Goal: Task Accomplishment & Management: Manage account settings

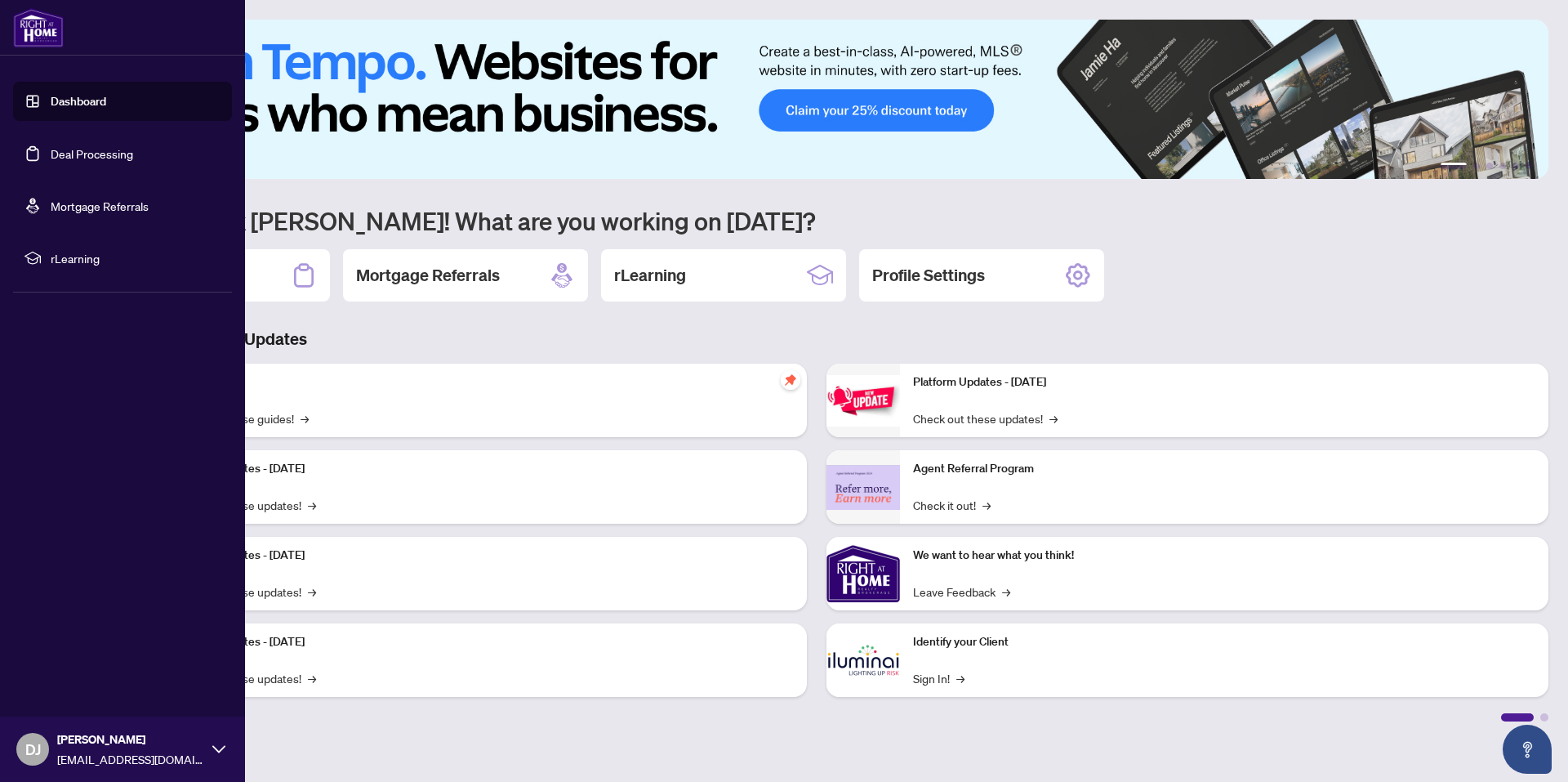
click at [51, 156] on link "Deal Processing" at bounding box center [92, 153] width 82 height 14
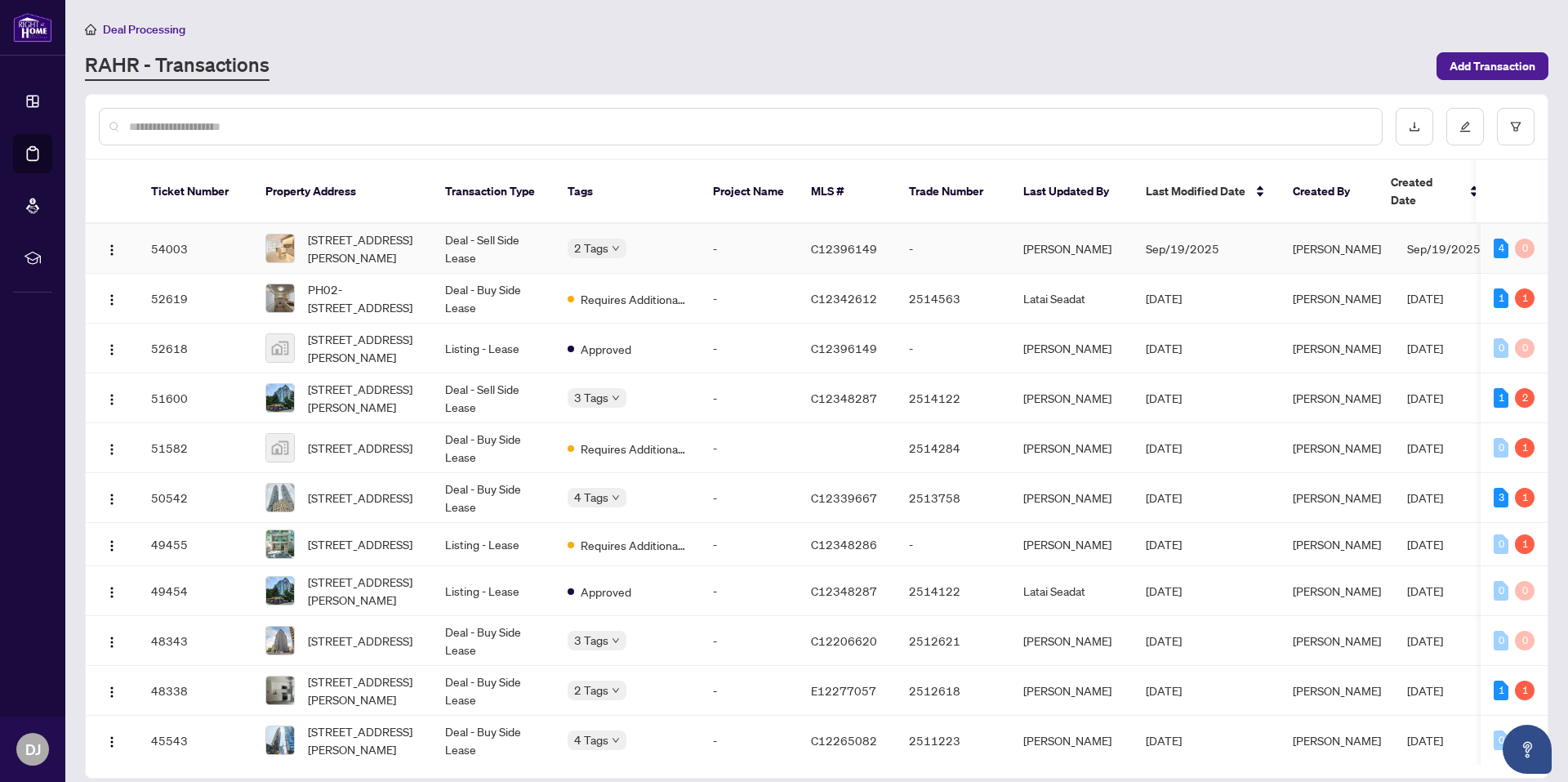
click at [613, 244] on icon "down" at bounding box center [616, 248] width 8 height 8
click at [512, 228] on td "Deal - Sell Side Lease" at bounding box center [493, 248] width 122 height 50
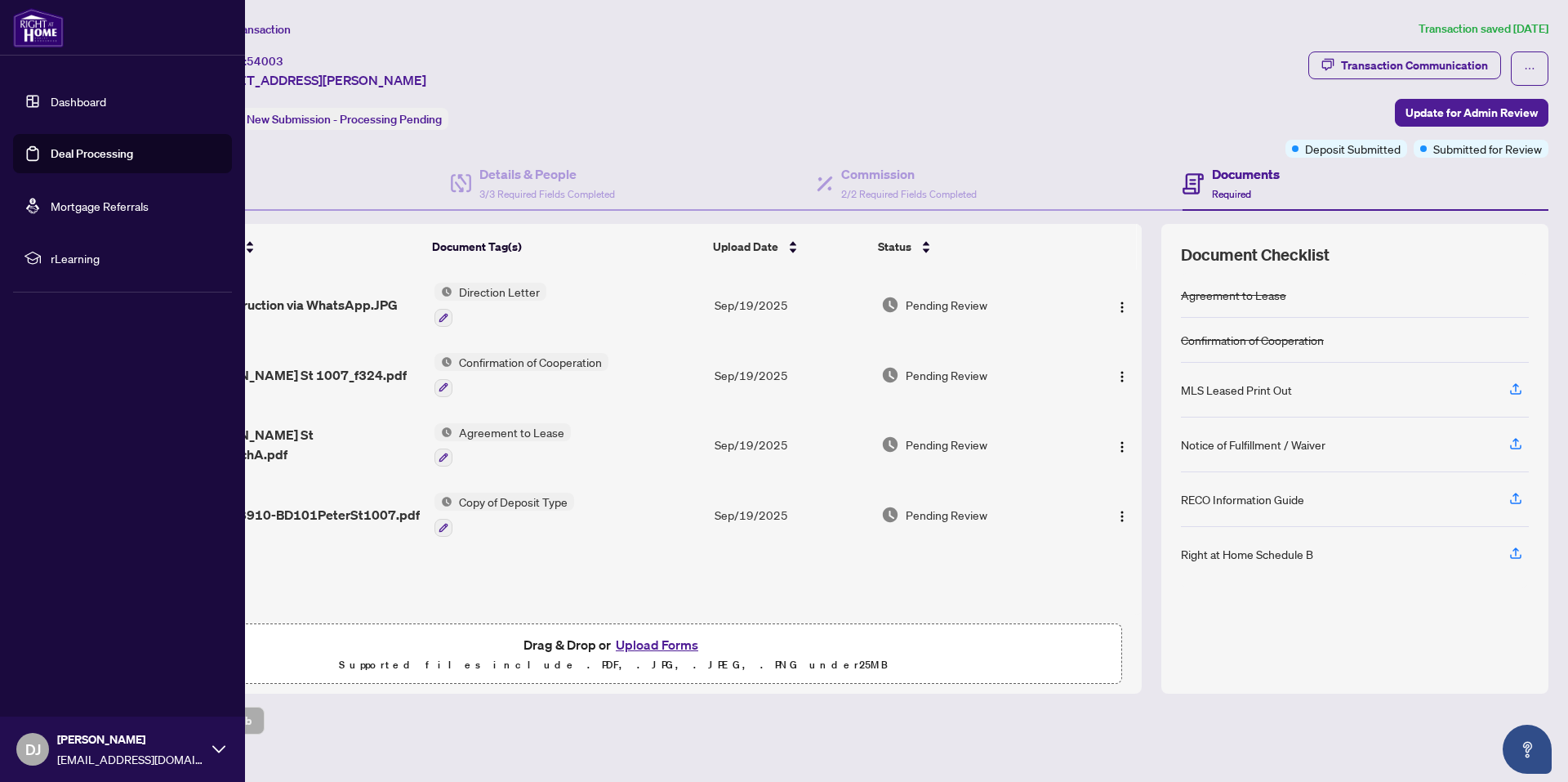
click at [73, 109] on link "Dashboard" at bounding box center [78, 101] width 55 height 14
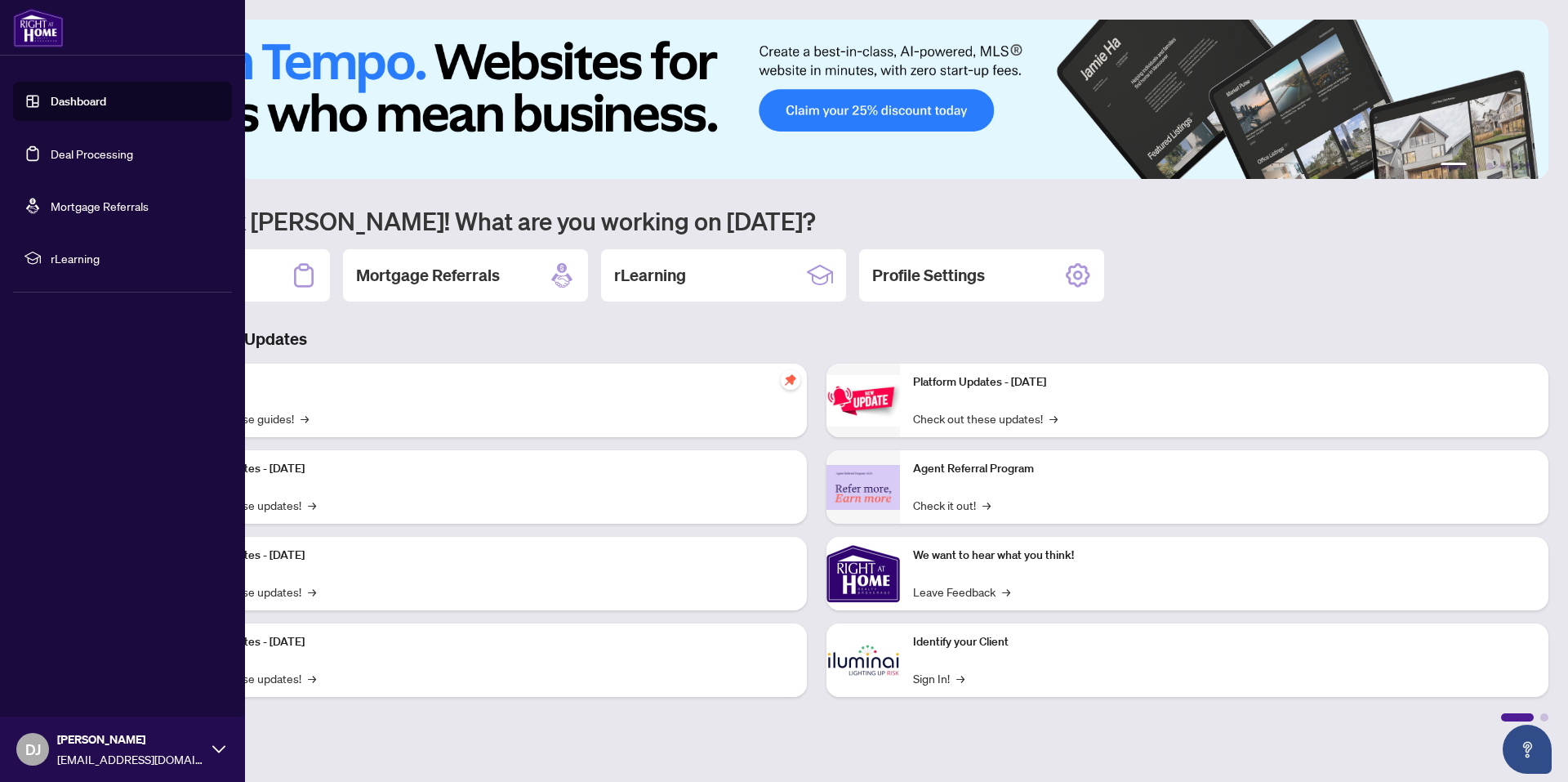
click at [92, 160] on link "Deal Processing" at bounding box center [92, 153] width 82 height 14
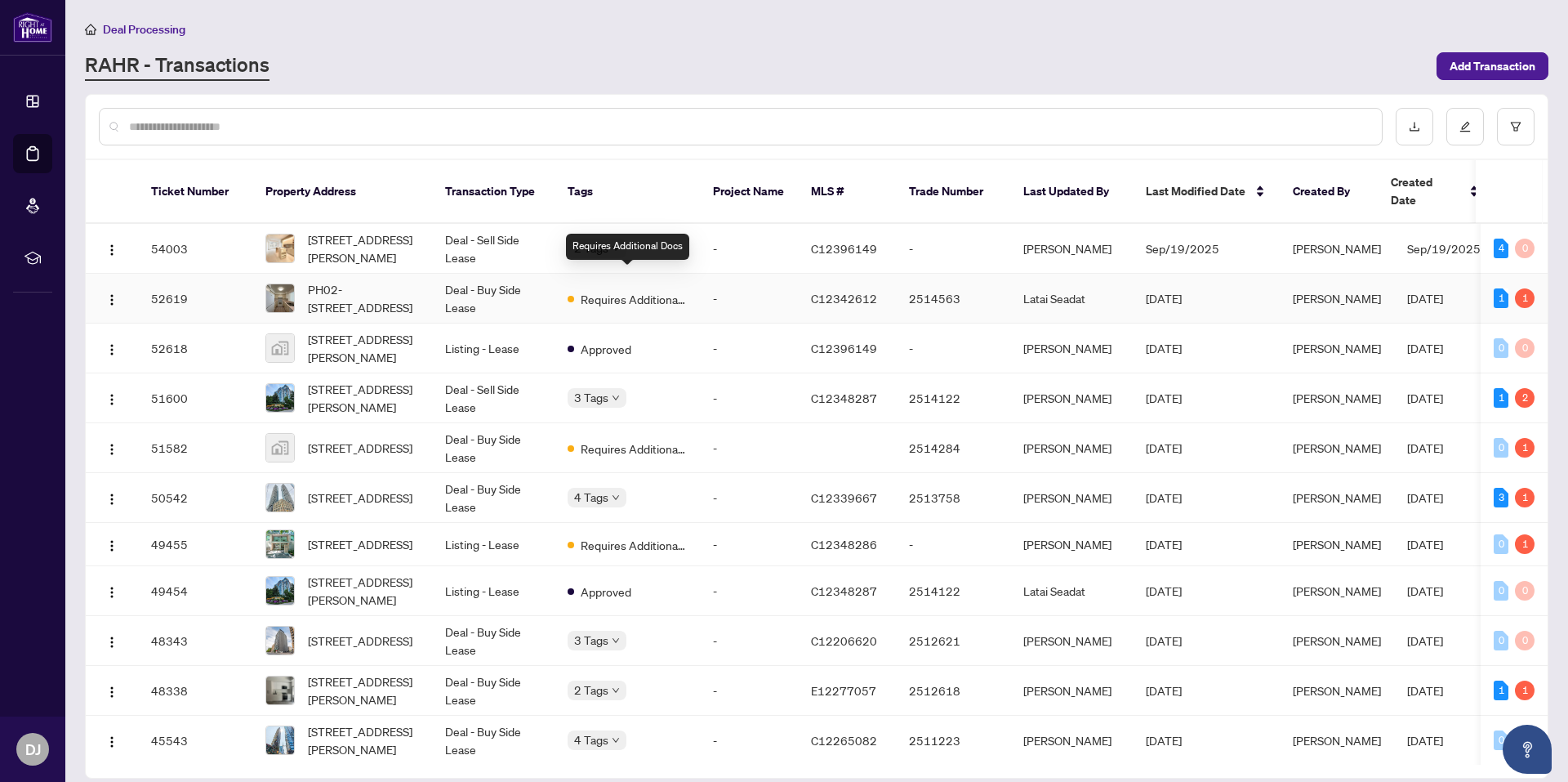
click at [653, 290] on span "Requires Additional Docs" at bounding box center [633, 298] width 106 height 18
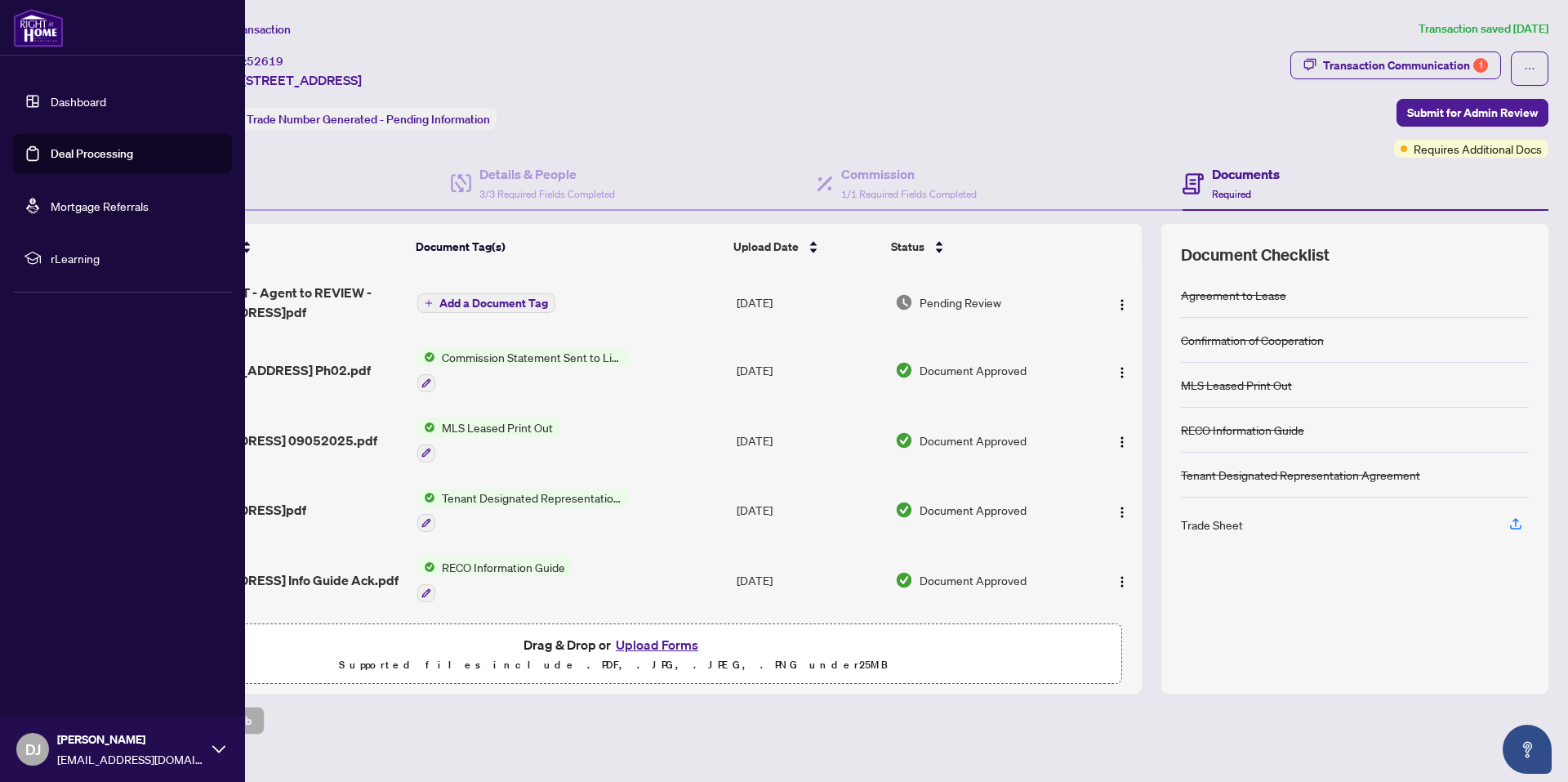
click at [51, 150] on link "Deal Processing" at bounding box center [92, 153] width 82 height 14
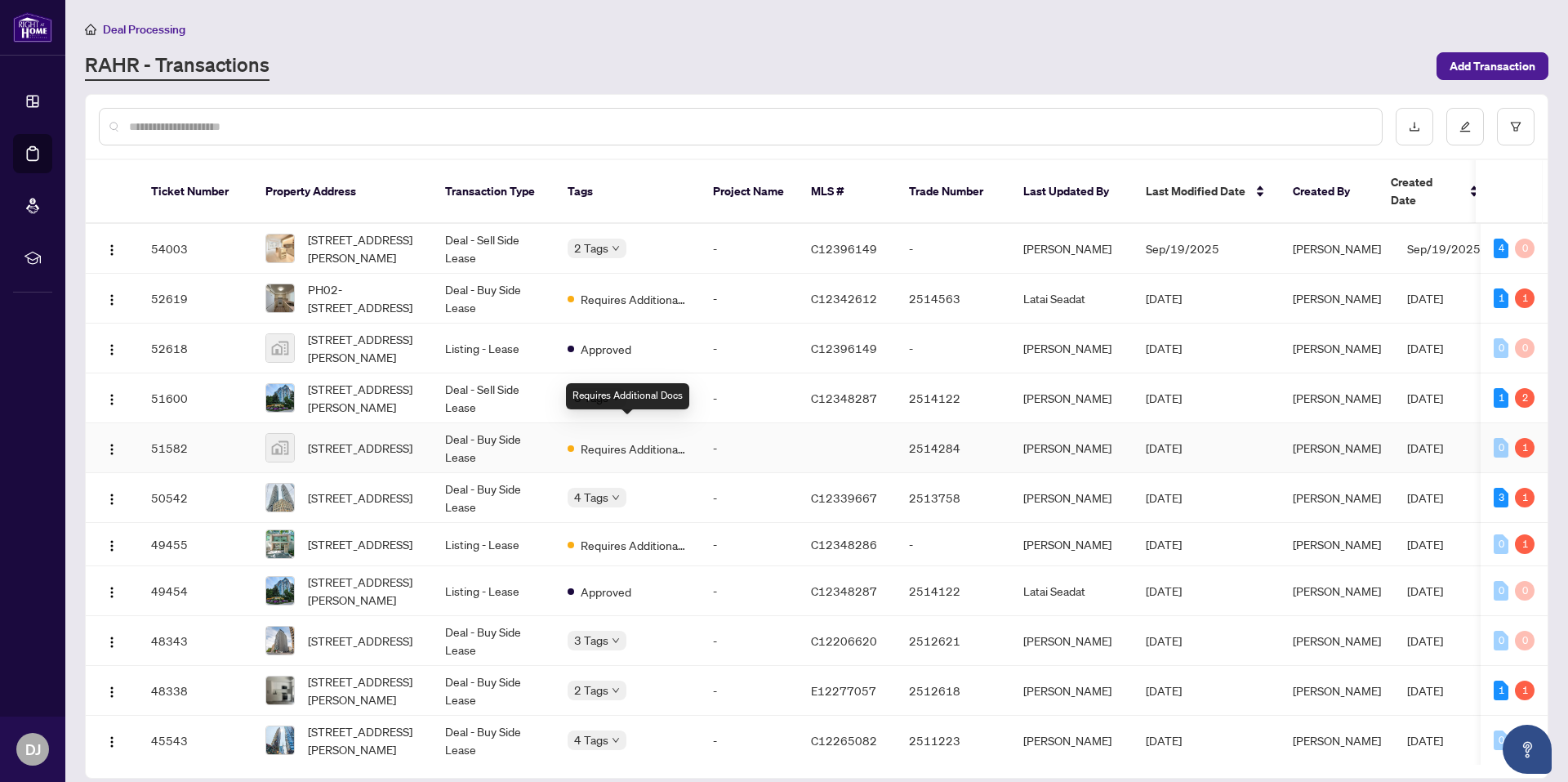
click at [655, 439] on span "Requires Additional Docs" at bounding box center [633, 448] width 106 height 18
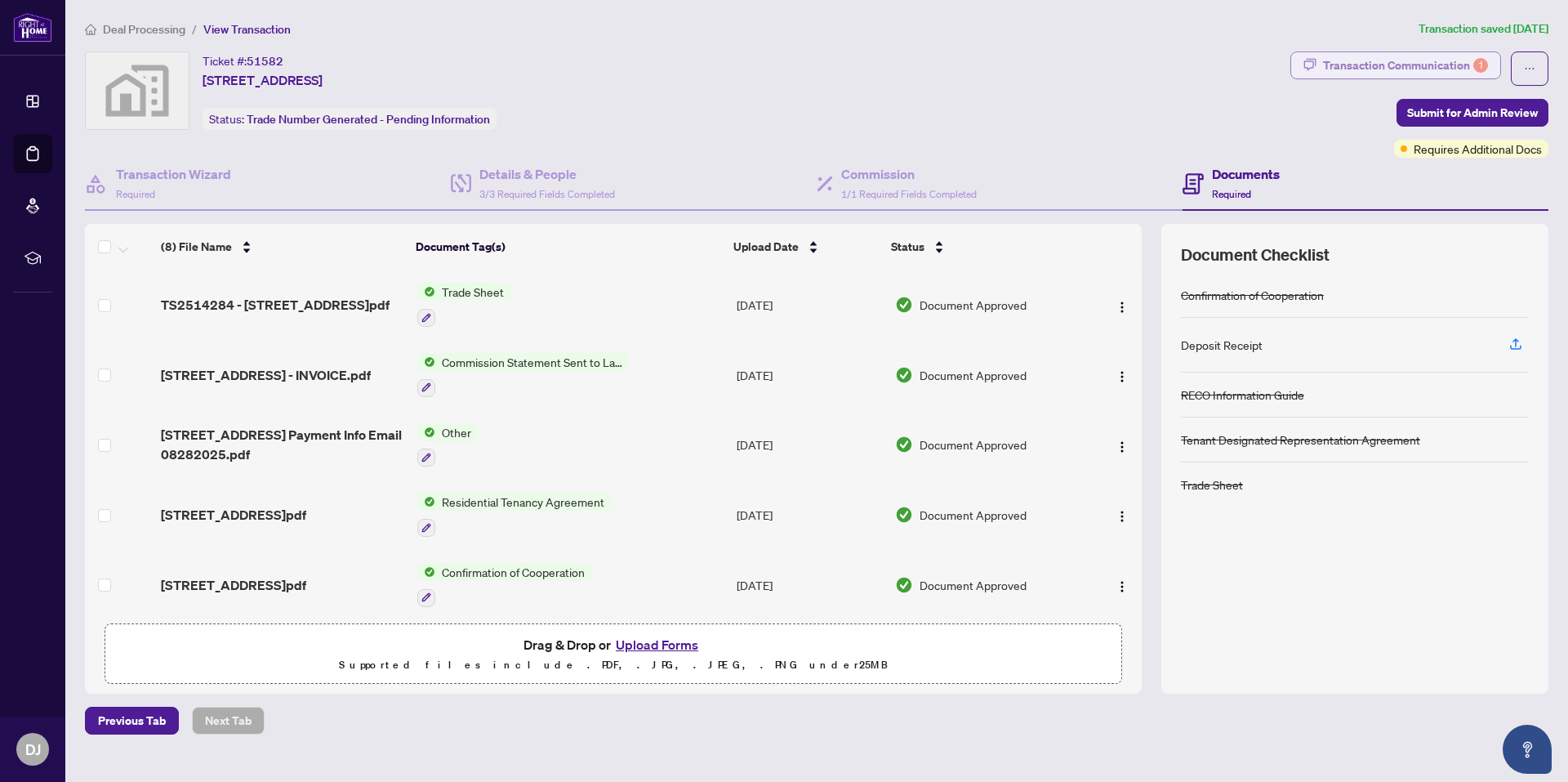
click at [1430, 60] on div "Transaction Communication 1" at bounding box center [1406, 65] width 165 height 26
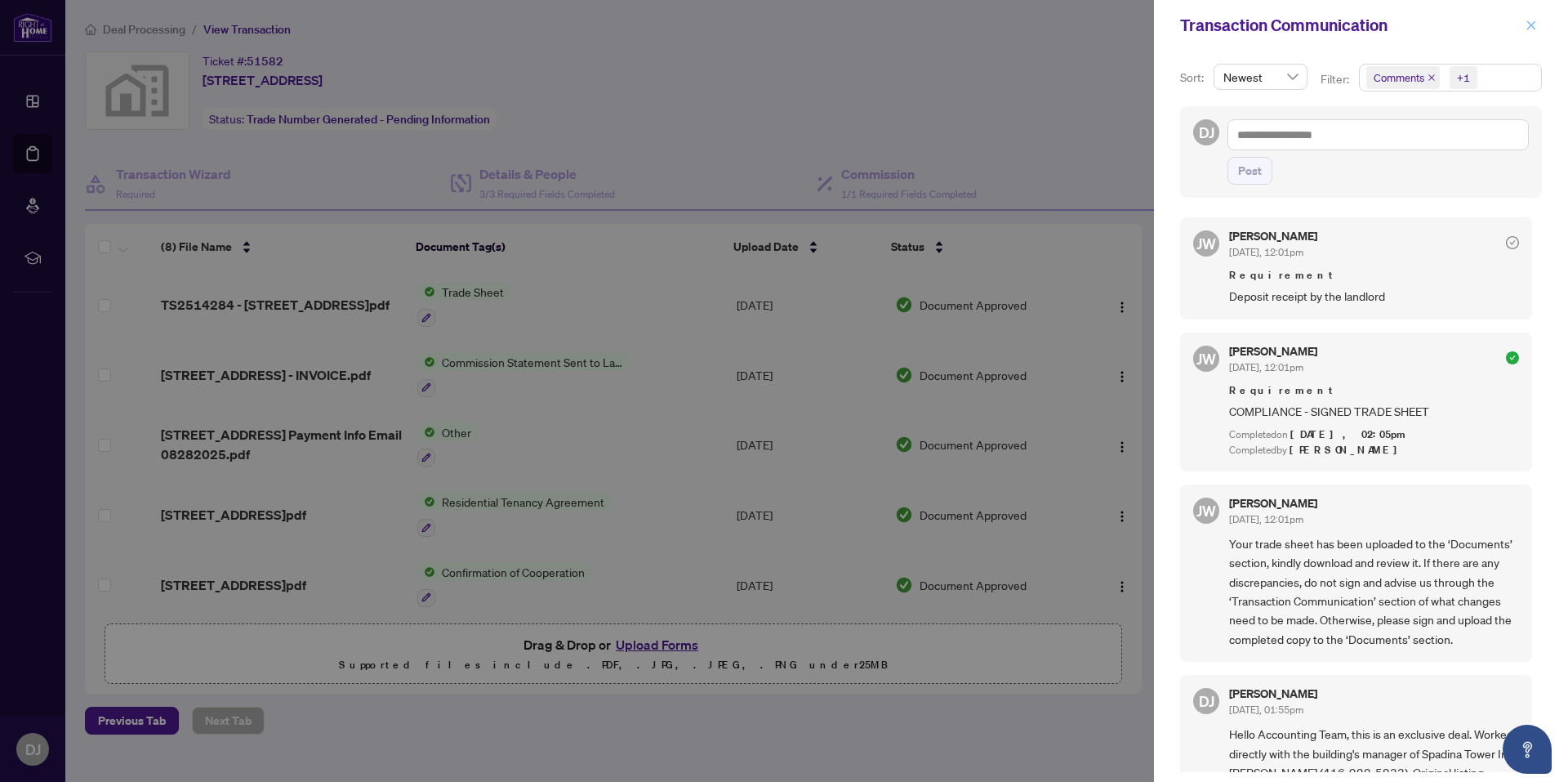
click at [1534, 31] on icon "close" at bounding box center [1531, 25] width 11 height 11
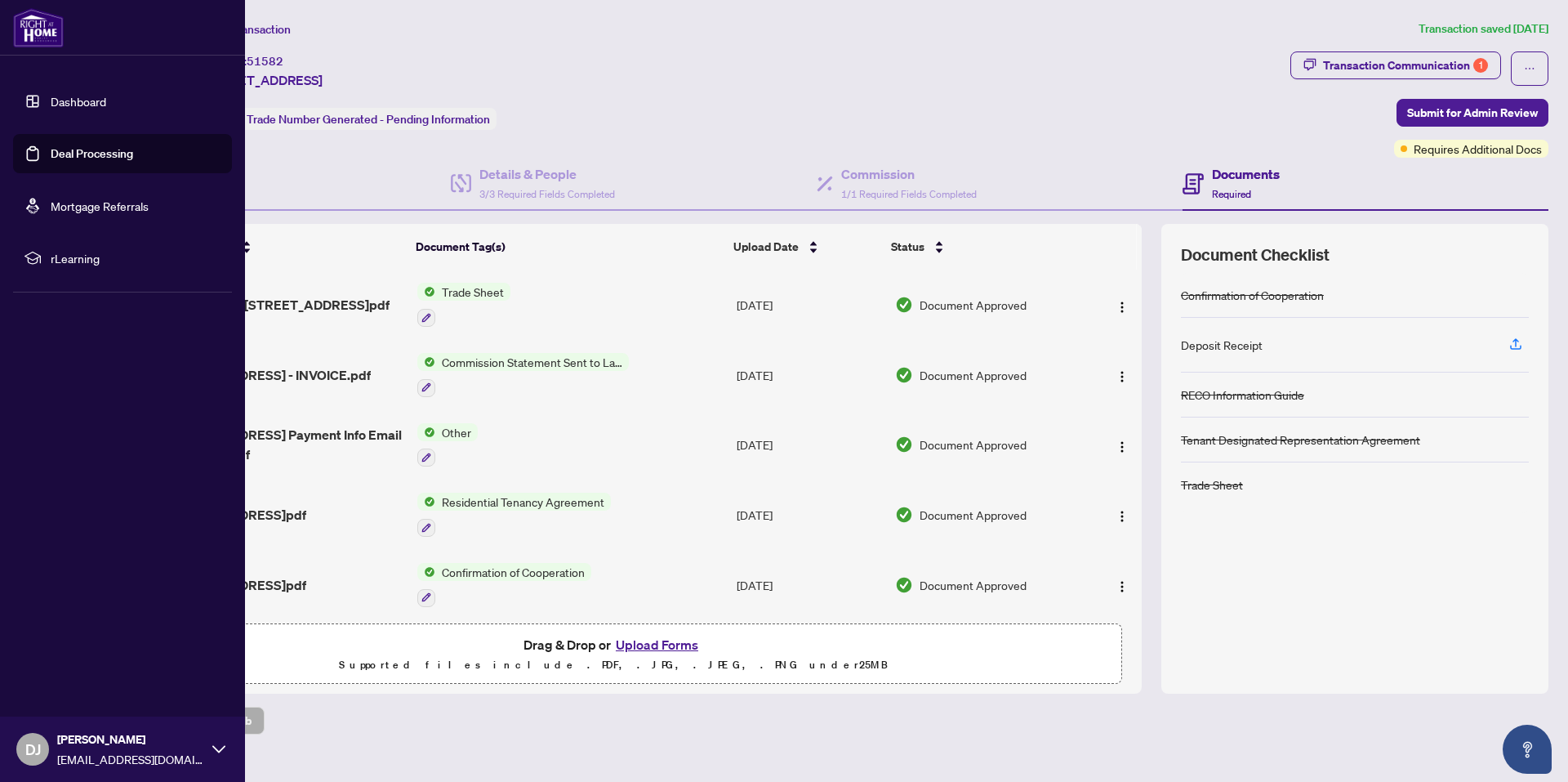
click at [87, 156] on link "Deal Processing" at bounding box center [92, 153] width 82 height 14
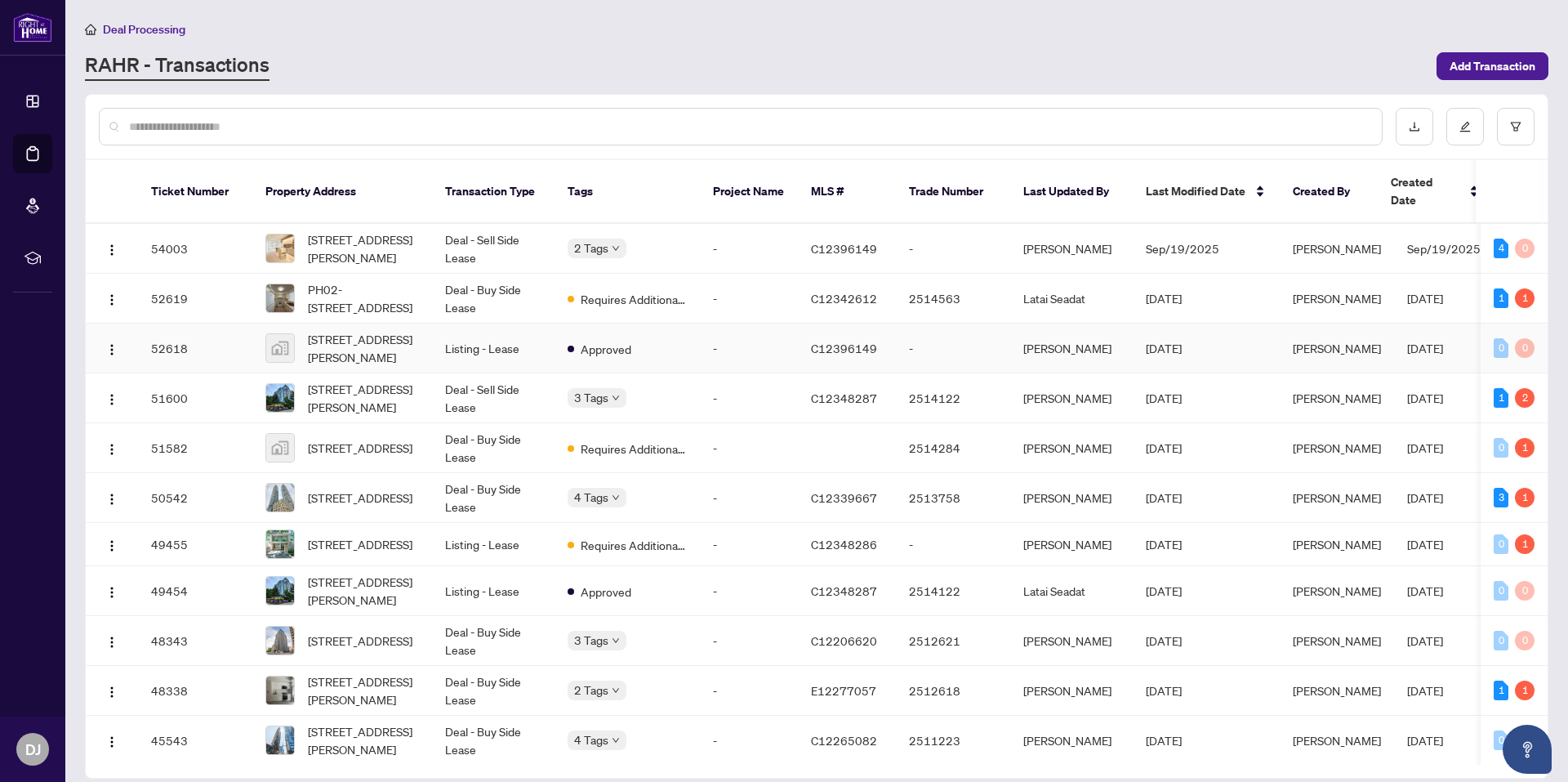
scroll to position [82, 0]
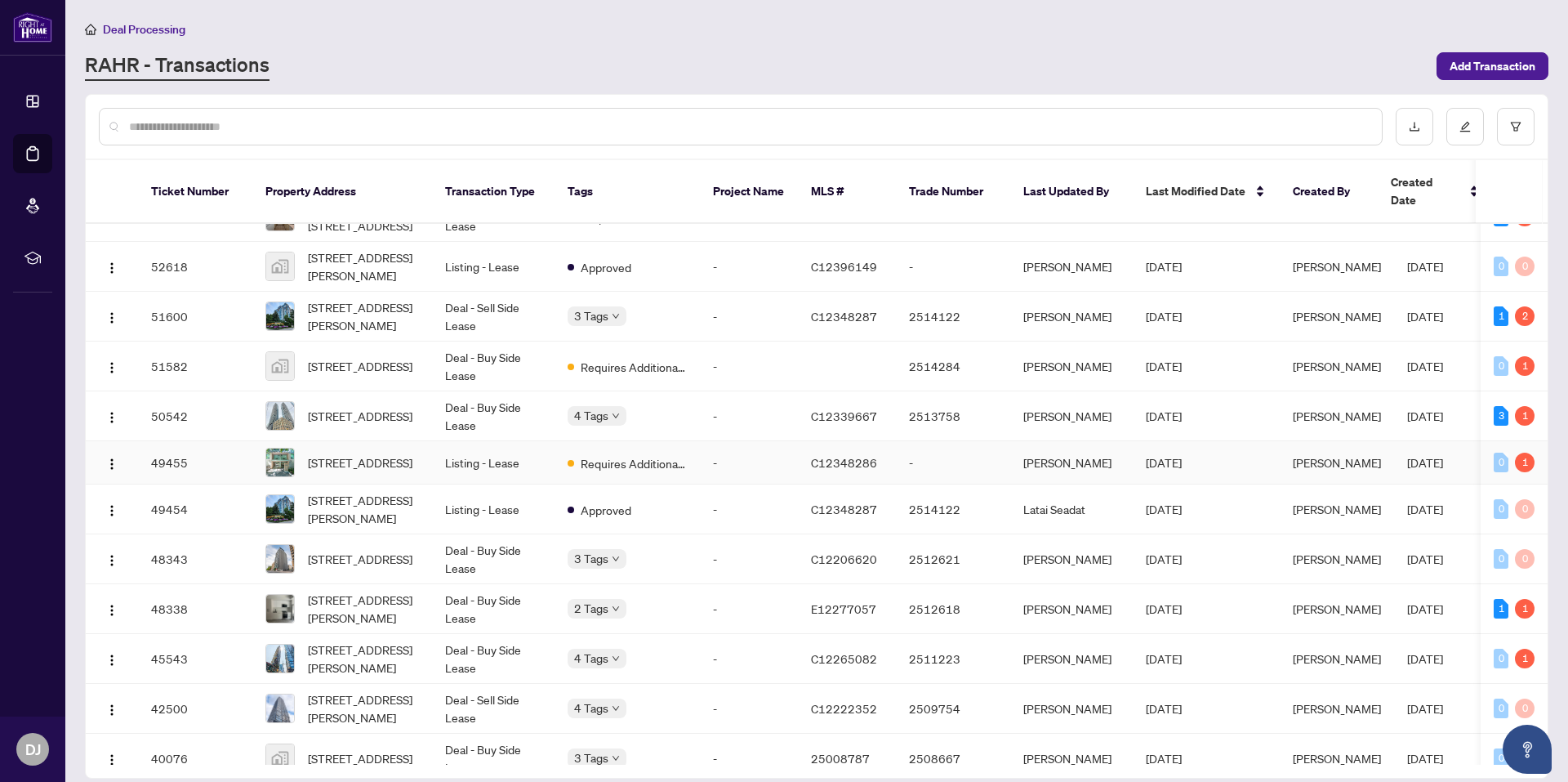
click at [510, 450] on td "Listing - Lease" at bounding box center [493, 462] width 122 height 43
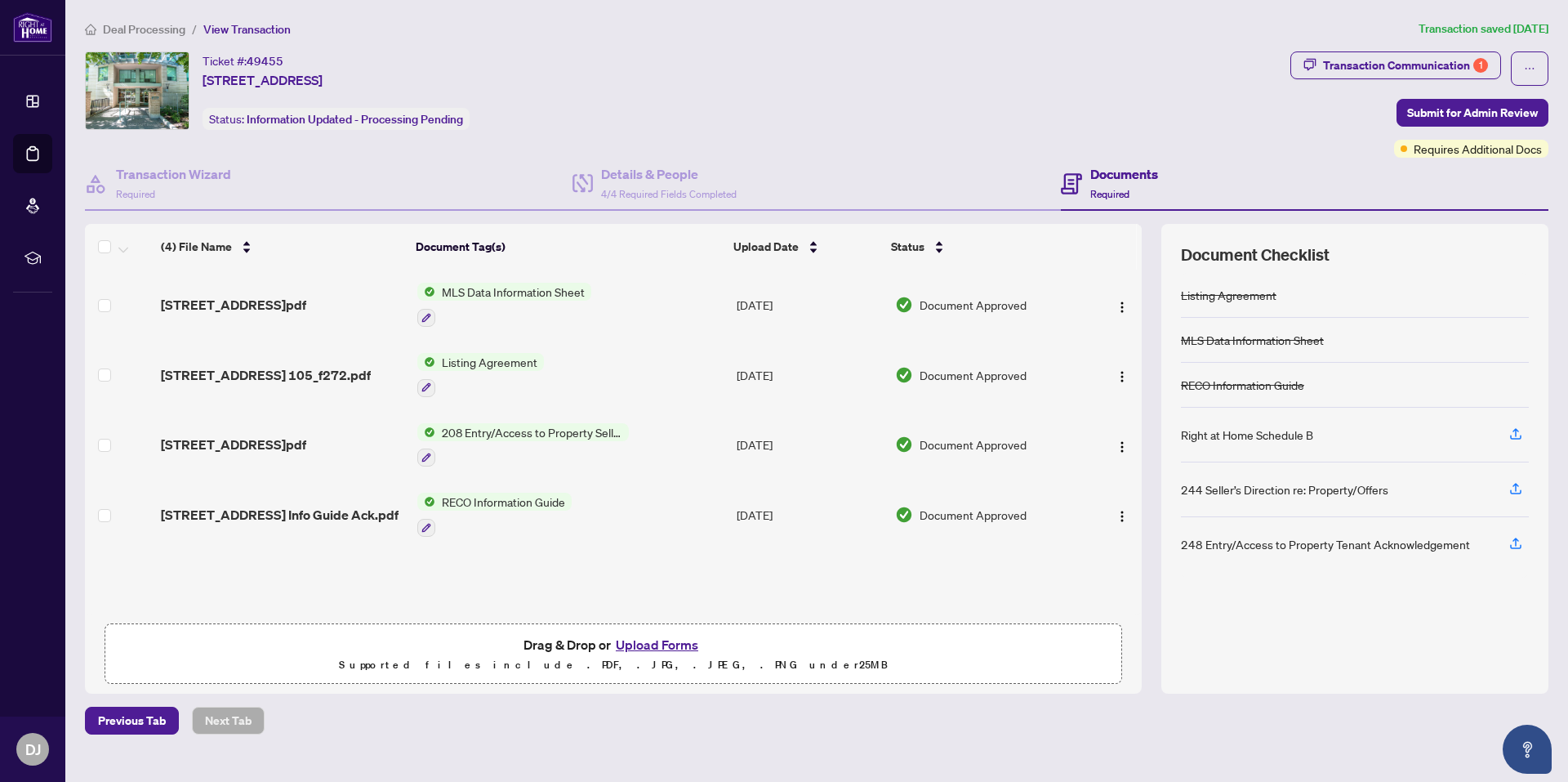
click at [1404, 49] on div "Deal Processing / View Transaction Transaction saved [DATE] Ticket #: 49455 [ST…" at bounding box center [817, 377] width 1477 height 715
click at [1395, 57] on div "Transaction Communication 1" at bounding box center [1406, 65] width 165 height 26
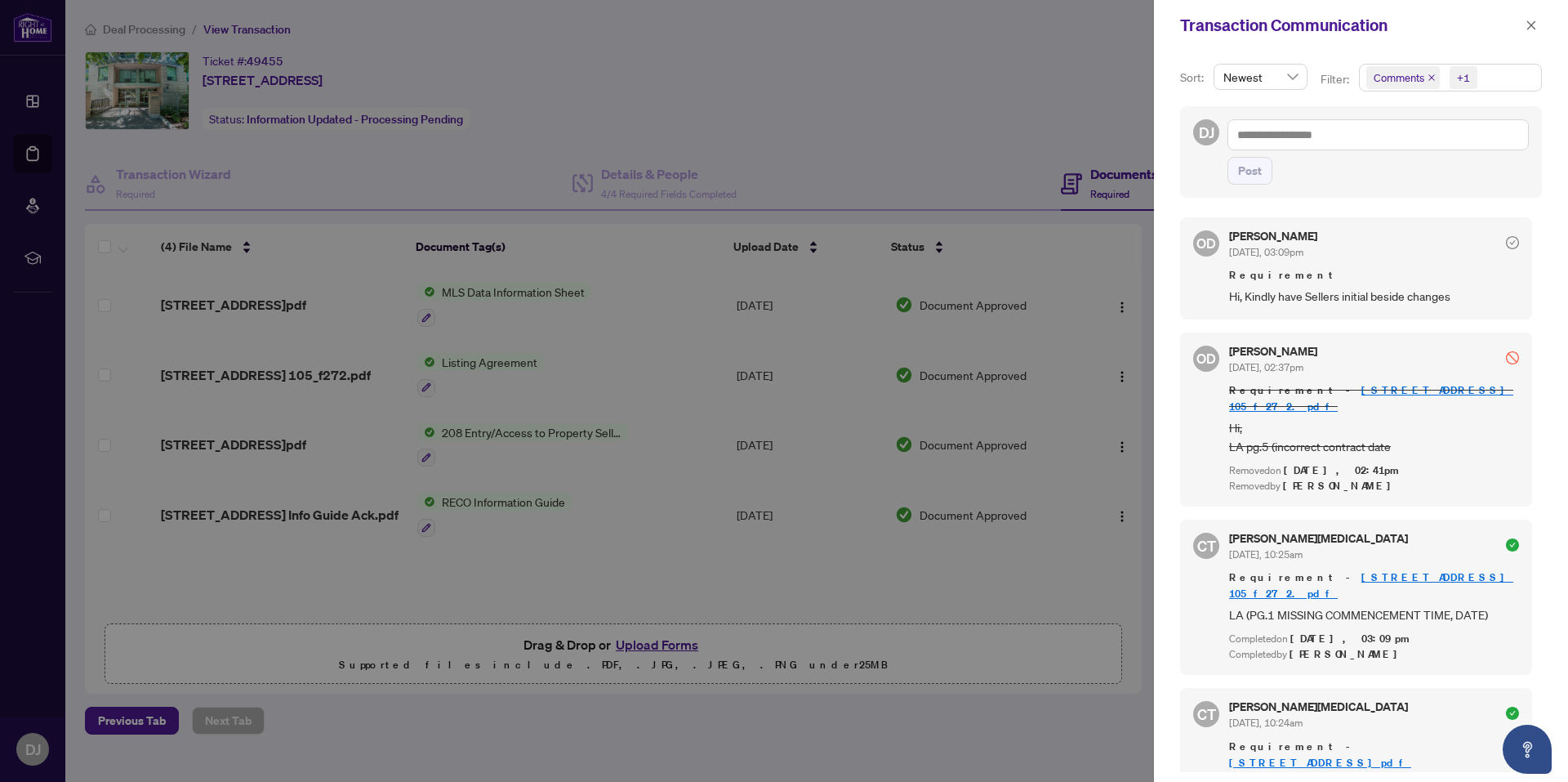
click at [1100, 118] on div at bounding box center [784, 391] width 1568 height 782
click at [1520, 25] on div "Transaction Communication" at bounding box center [1350, 25] width 341 height 25
click at [1526, 27] on icon "close" at bounding box center [1531, 25] width 11 height 11
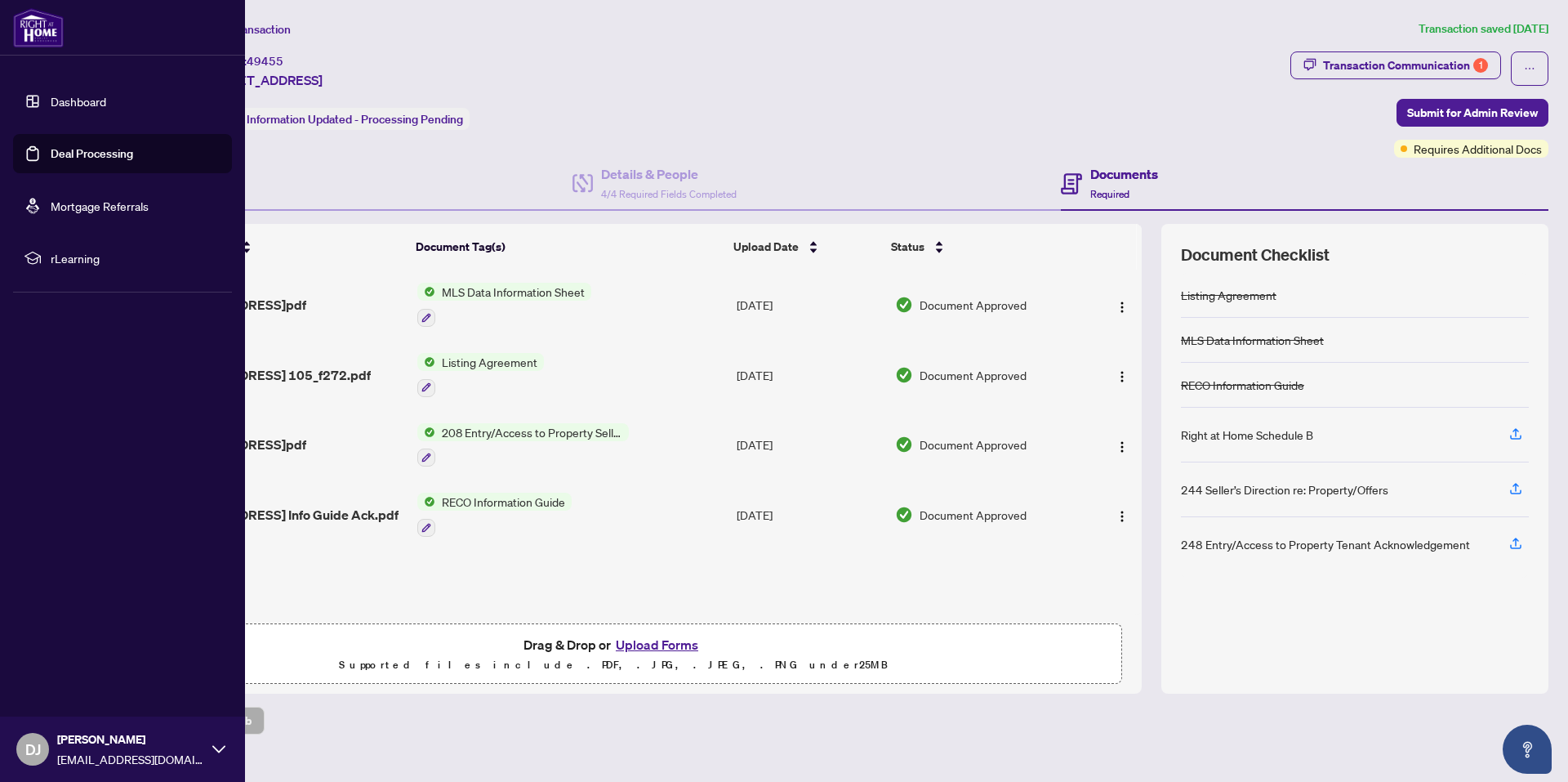
click at [51, 146] on link "Deal Processing" at bounding box center [92, 153] width 82 height 14
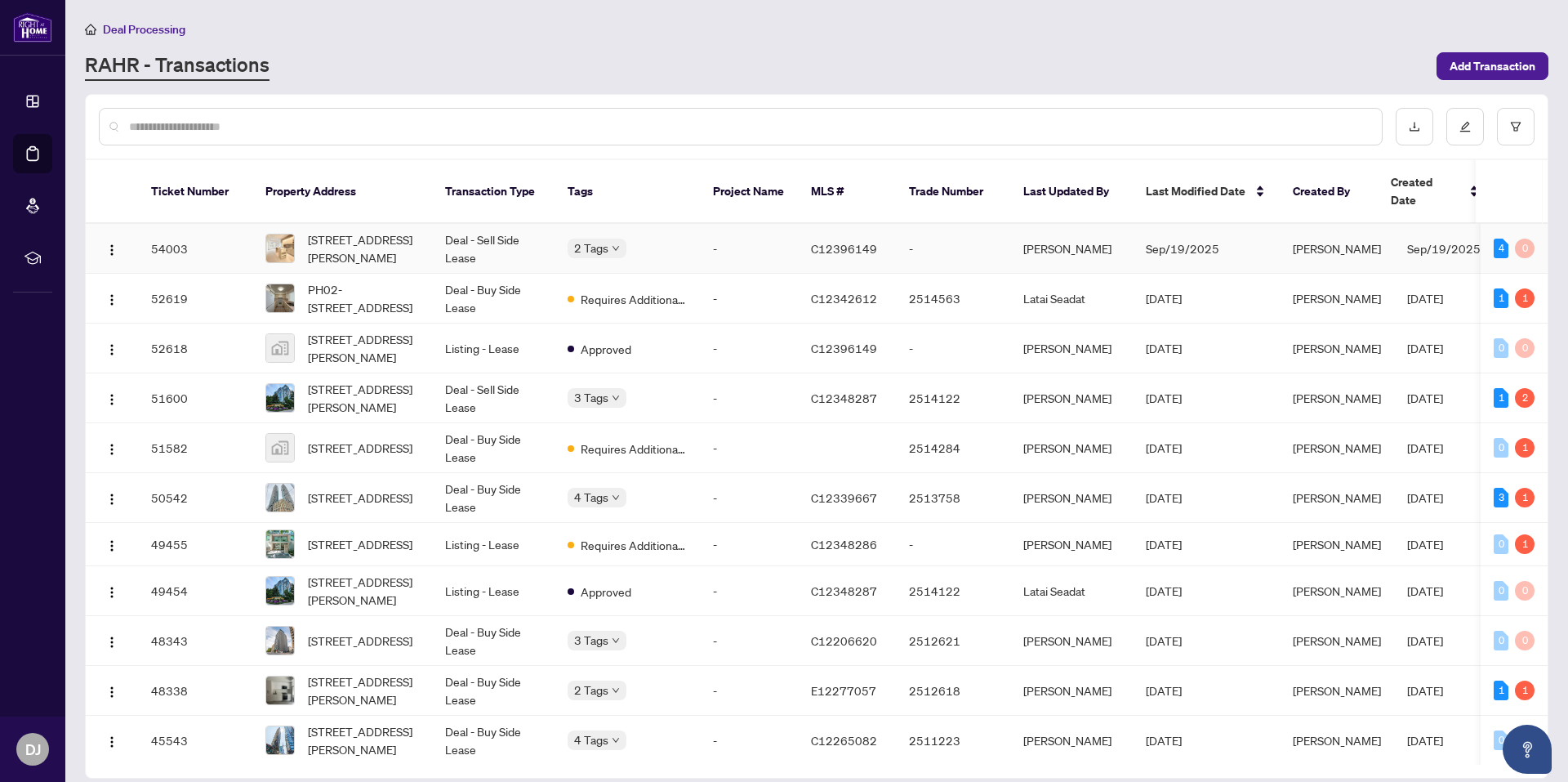
click at [360, 230] on span "[STREET_ADDRESS][PERSON_NAME]" at bounding box center [363, 248] width 111 height 36
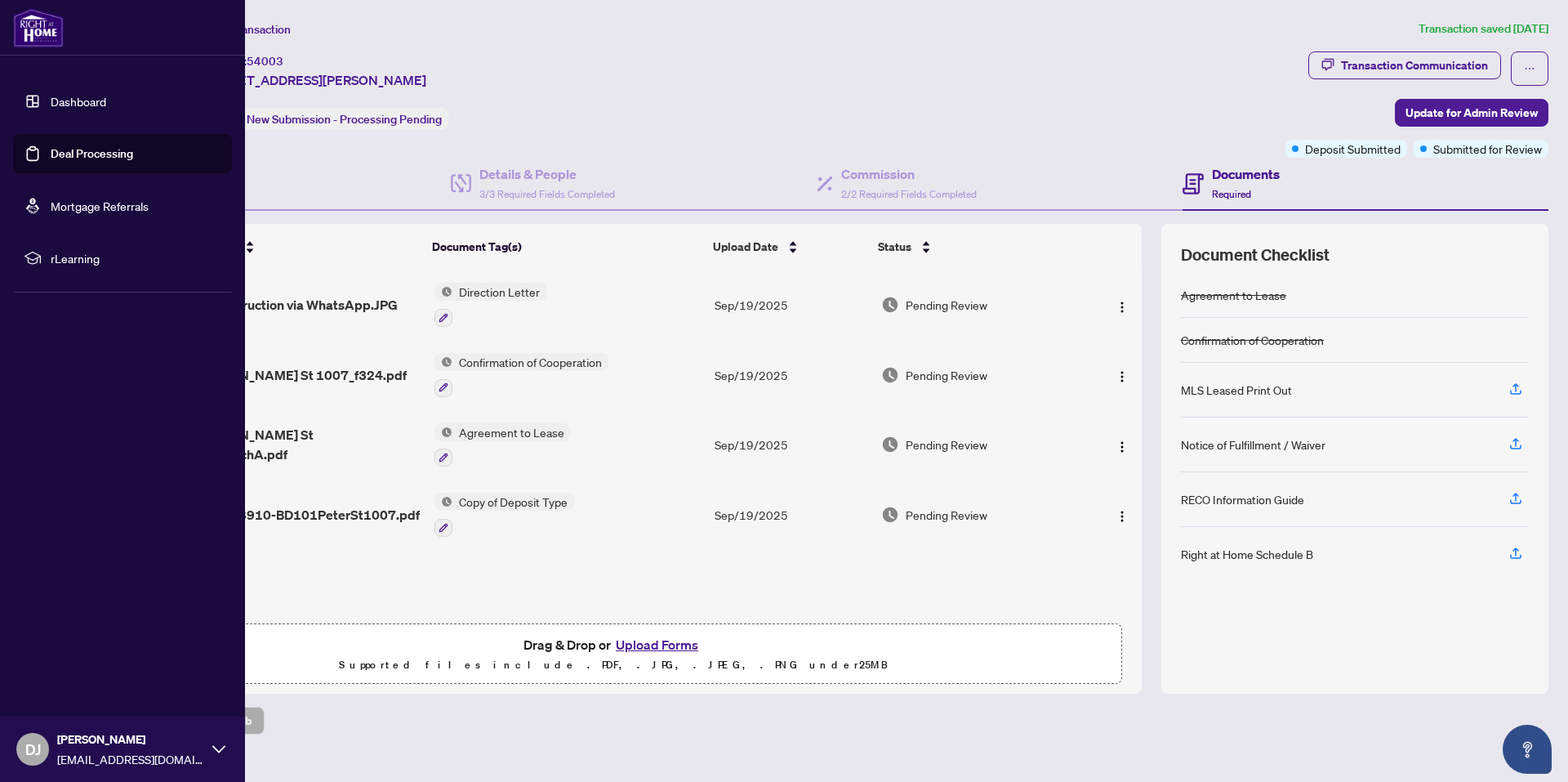
click at [74, 146] on link "Deal Processing" at bounding box center [92, 153] width 82 height 14
